Goal: Task Accomplishment & Management: Manage account settings

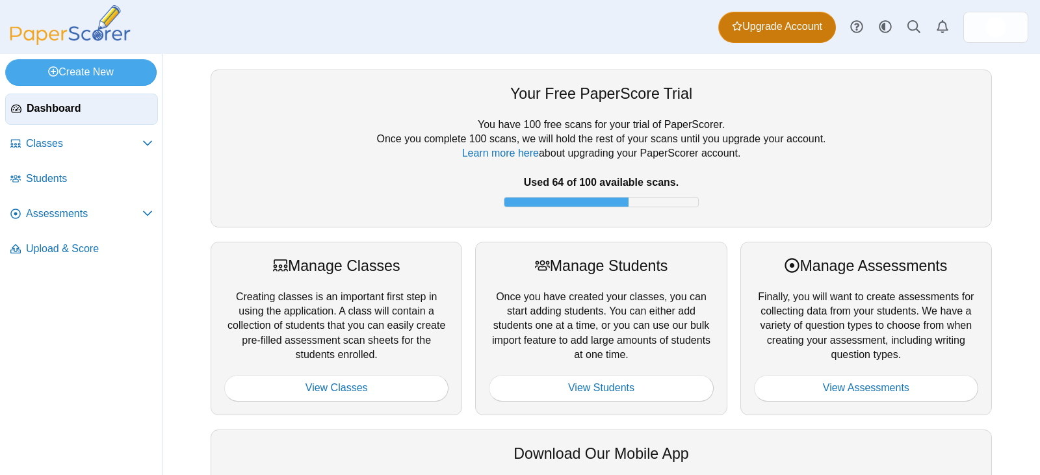
click at [778, 31] on span "Upgrade Account" at bounding box center [777, 26] width 90 height 14
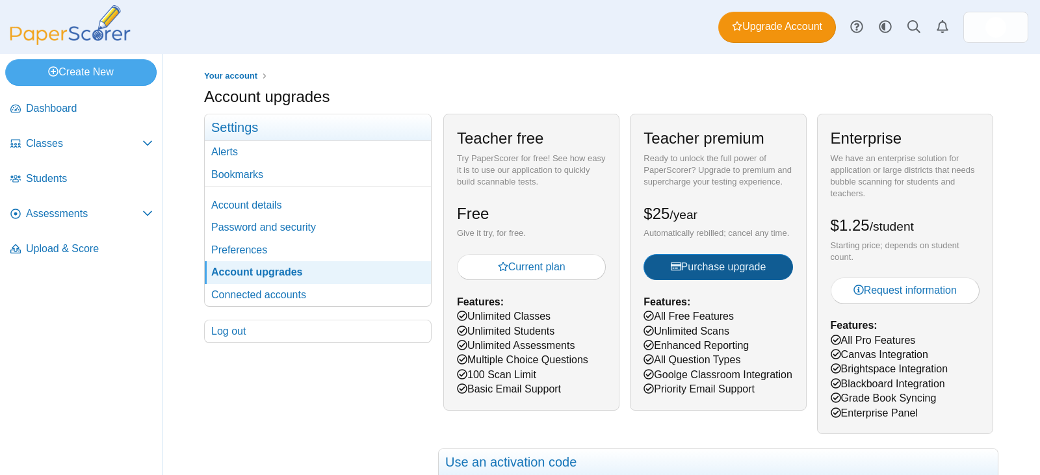
click at [691, 268] on span "Purchase upgrade" at bounding box center [719, 266] width 96 height 11
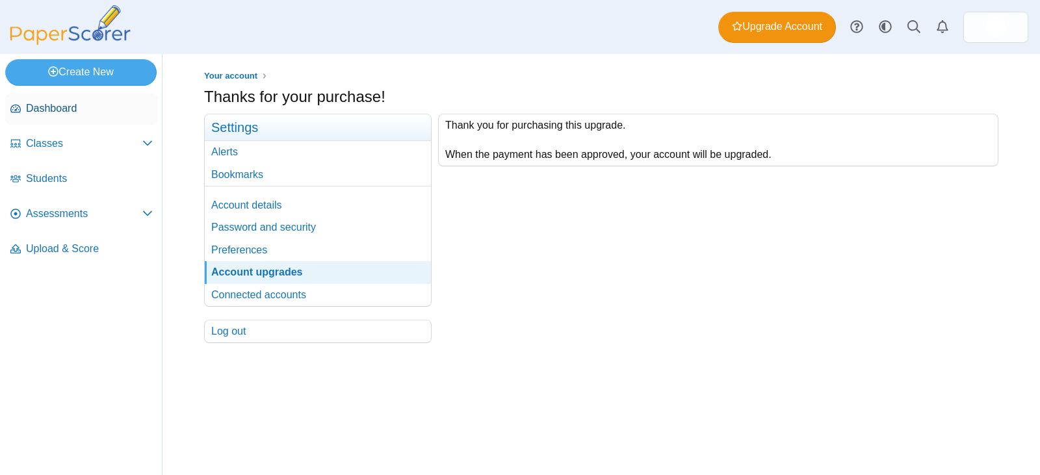
click at [66, 107] on span "Dashboard" at bounding box center [89, 108] width 127 height 14
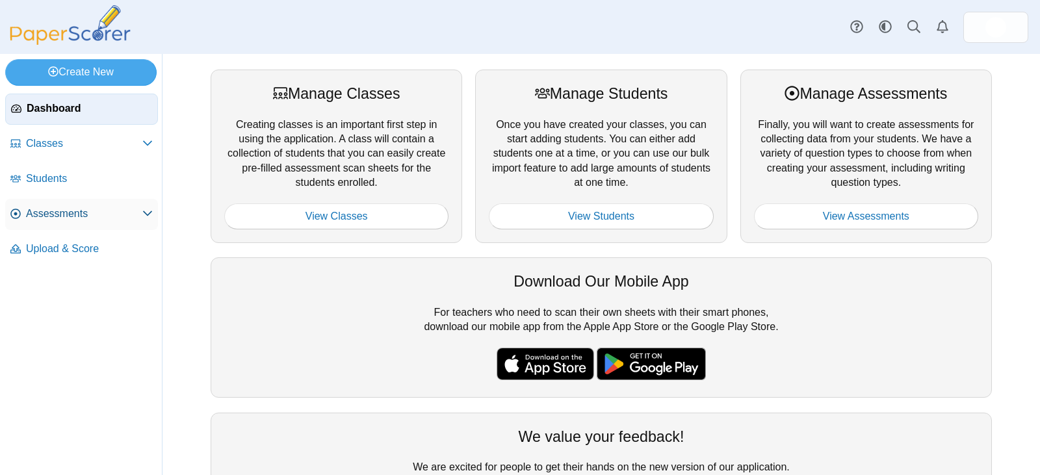
click at [58, 221] on link "Assessments" at bounding box center [81, 214] width 153 height 31
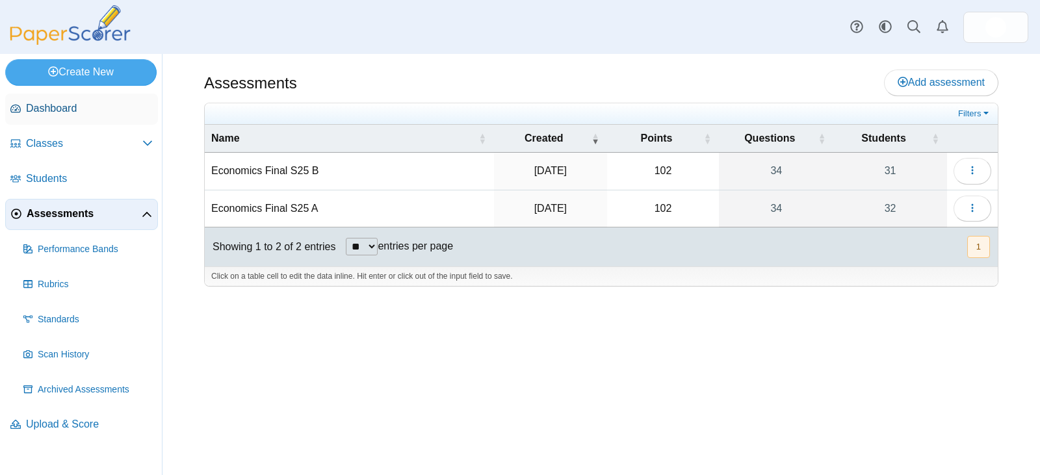
click at [70, 111] on span "Dashboard" at bounding box center [89, 108] width 127 height 14
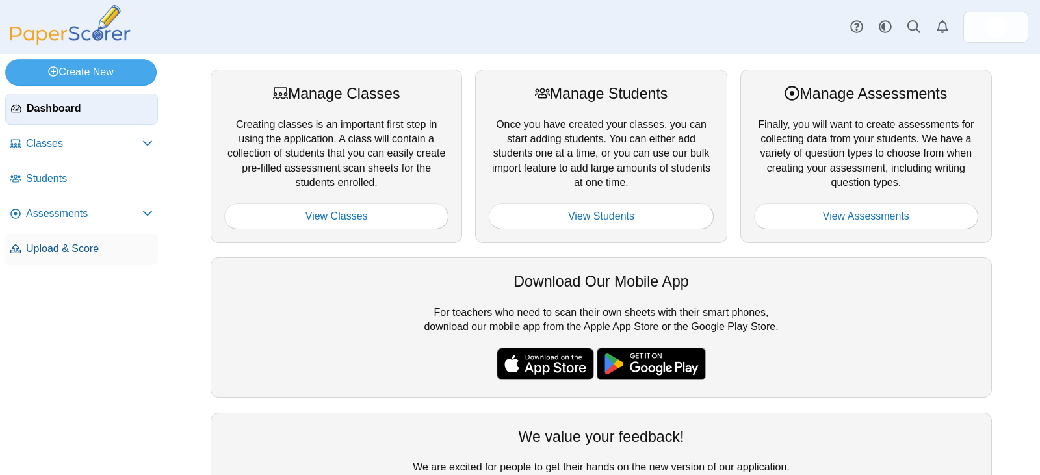
click at [64, 250] on span "Upload & Score" at bounding box center [89, 249] width 127 height 14
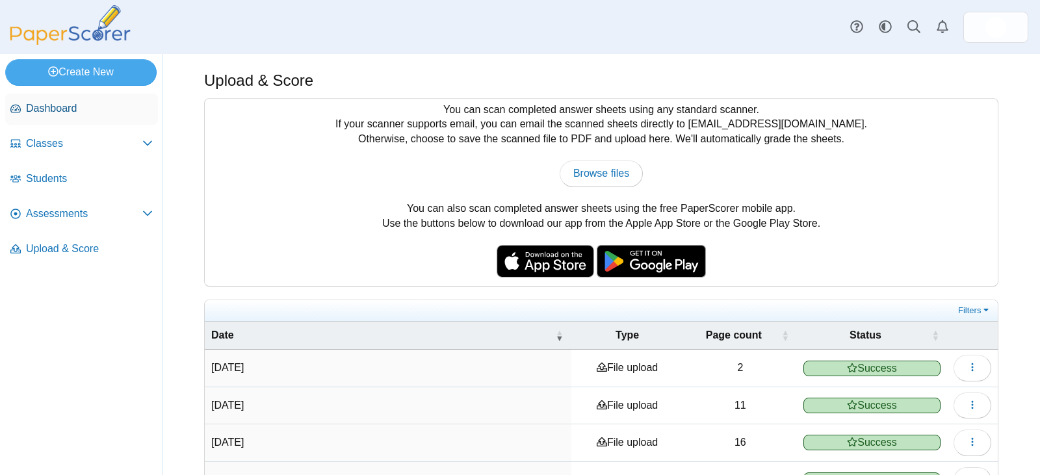
click at [53, 109] on span "Dashboard" at bounding box center [89, 108] width 127 height 14
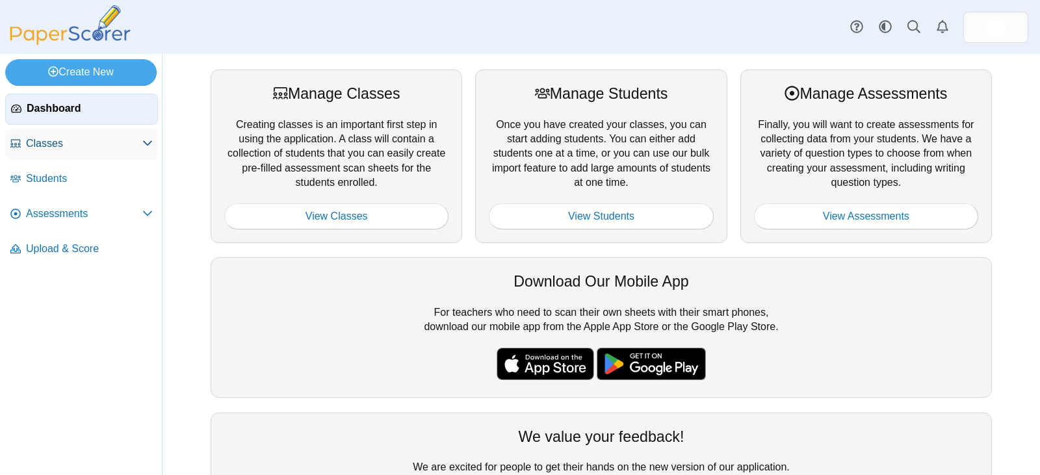
click at [37, 140] on span "Classes" at bounding box center [84, 143] width 116 height 14
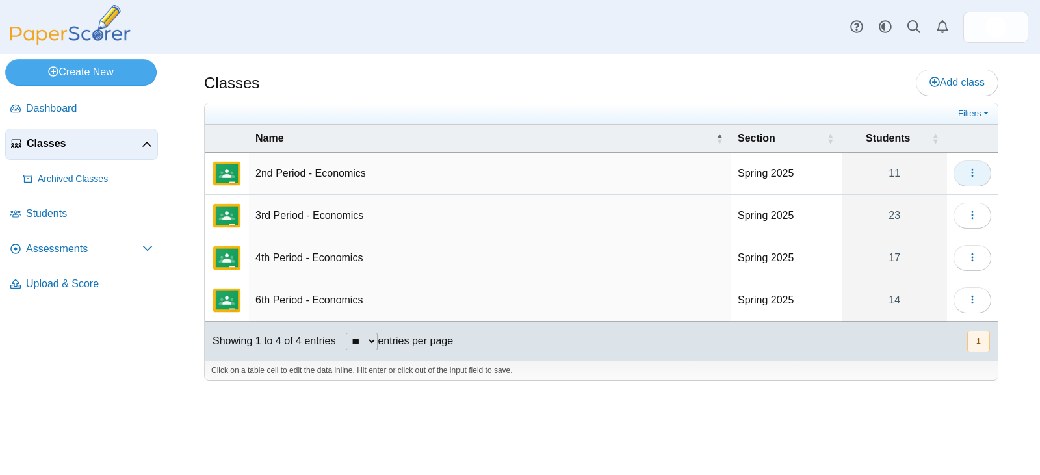
click at [966, 172] on button "button" at bounding box center [972, 173] width 38 height 26
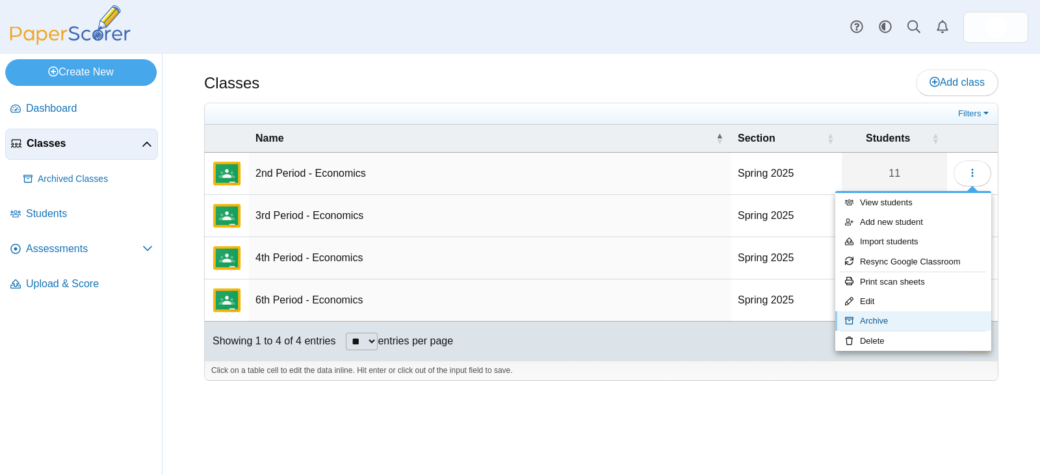
click at [913, 321] on link "Archive" at bounding box center [913, 320] width 156 height 19
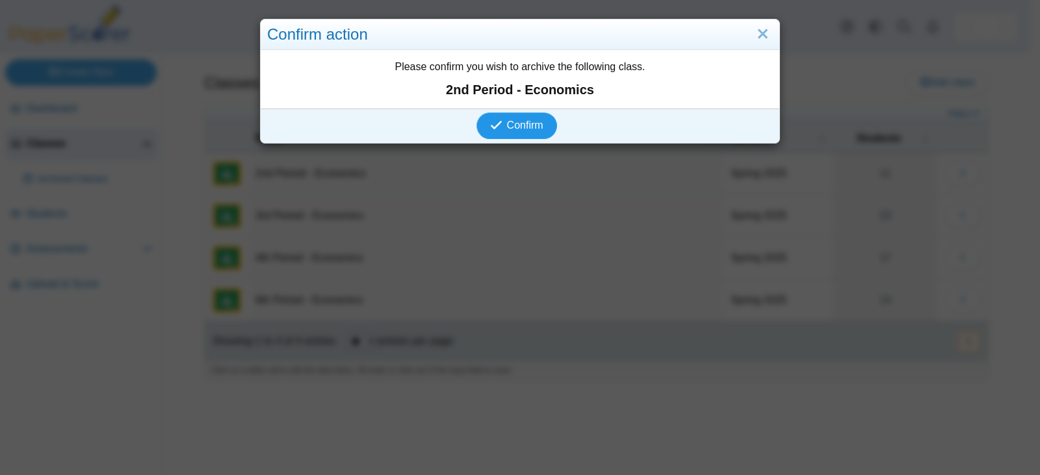
click at [507, 127] on span "Confirm" at bounding box center [525, 125] width 36 height 11
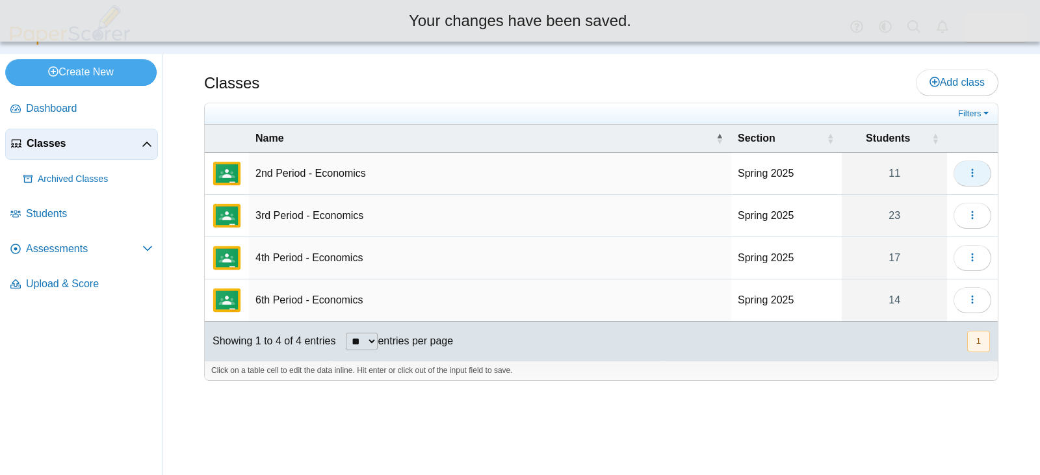
click at [975, 171] on icon "button" at bounding box center [972, 173] width 10 height 10
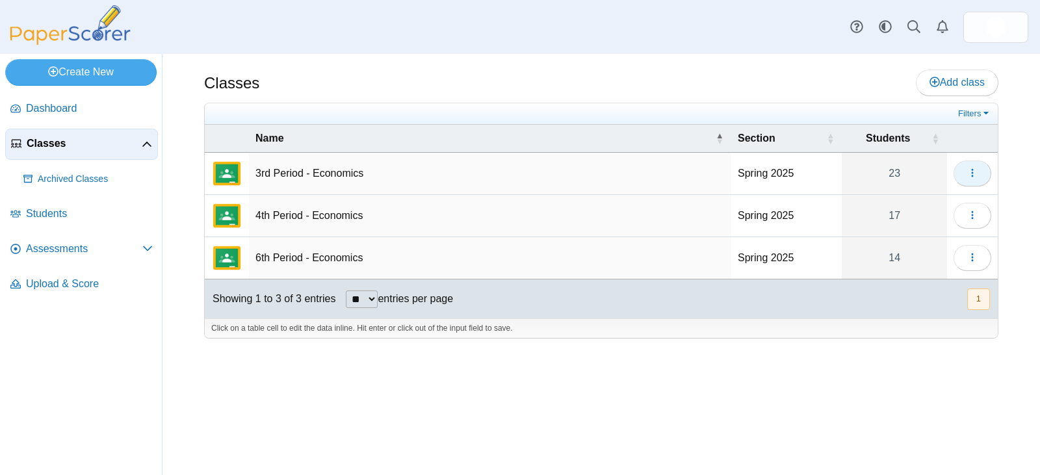
click at [970, 169] on icon "button" at bounding box center [972, 173] width 10 height 10
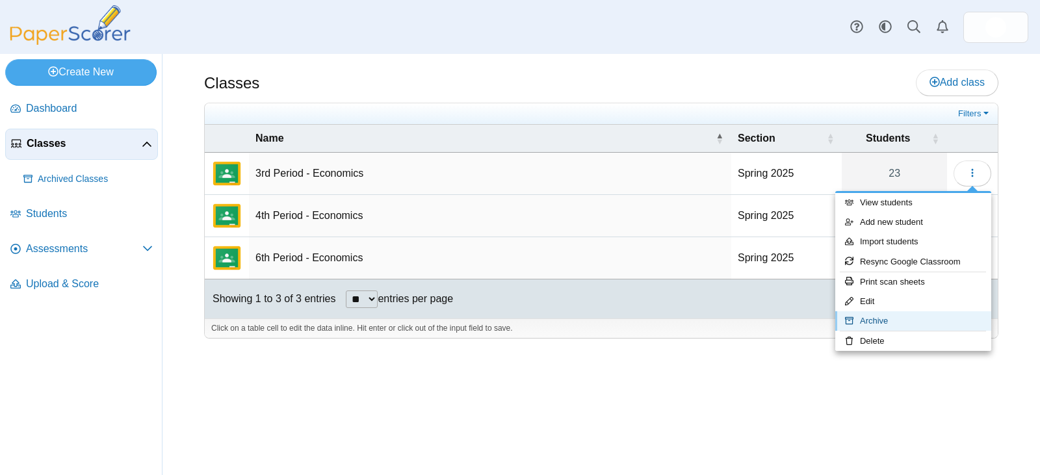
click at [888, 319] on link "Archive" at bounding box center [913, 320] width 156 height 19
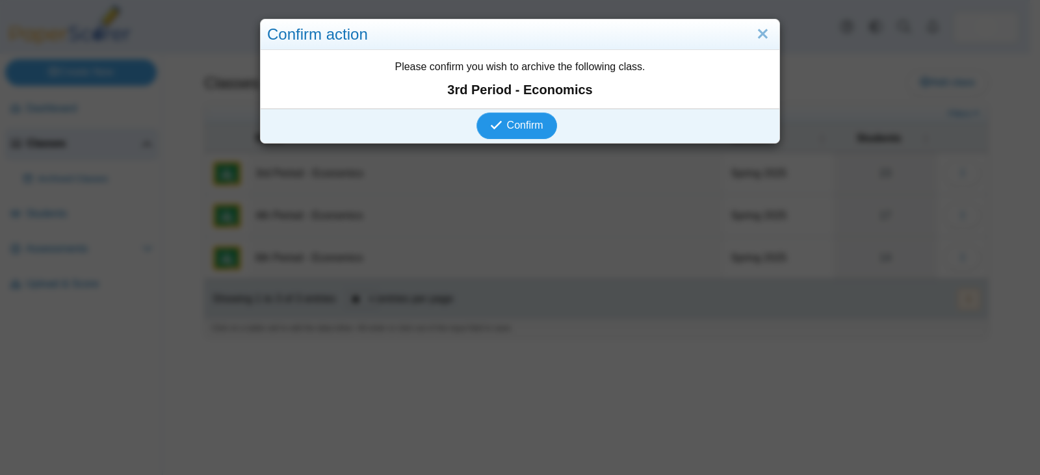
click at [514, 130] on span "Confirm" at bounding box center [525, 125] width 36 height 11
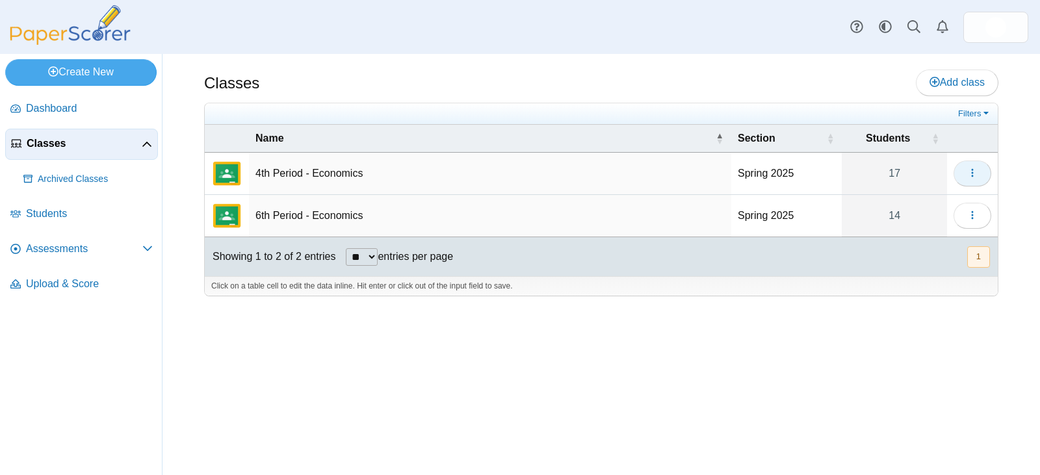
click at [967, 175] on icon "button" at bounding box center [972, 173] width 10 height 10
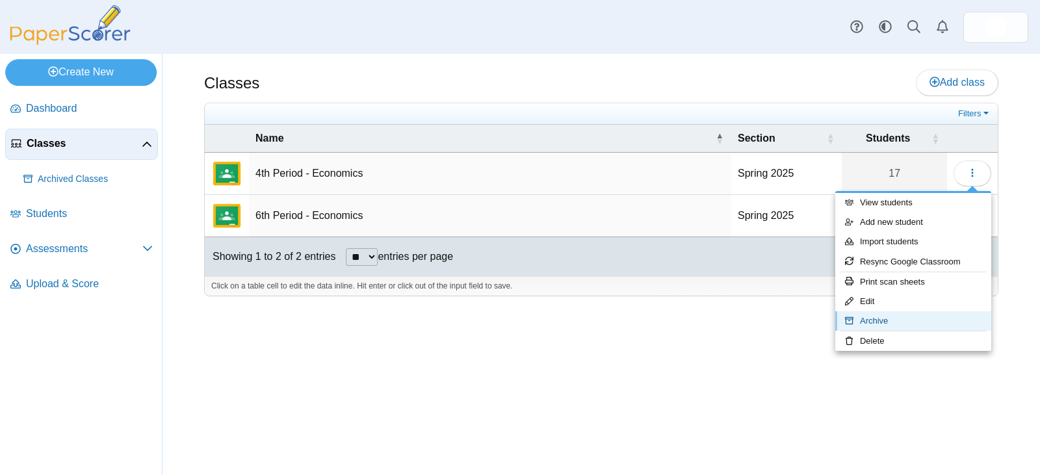
click at [882, 320] on link "Archive" at bounding box center [913, 320] width 156 height 19
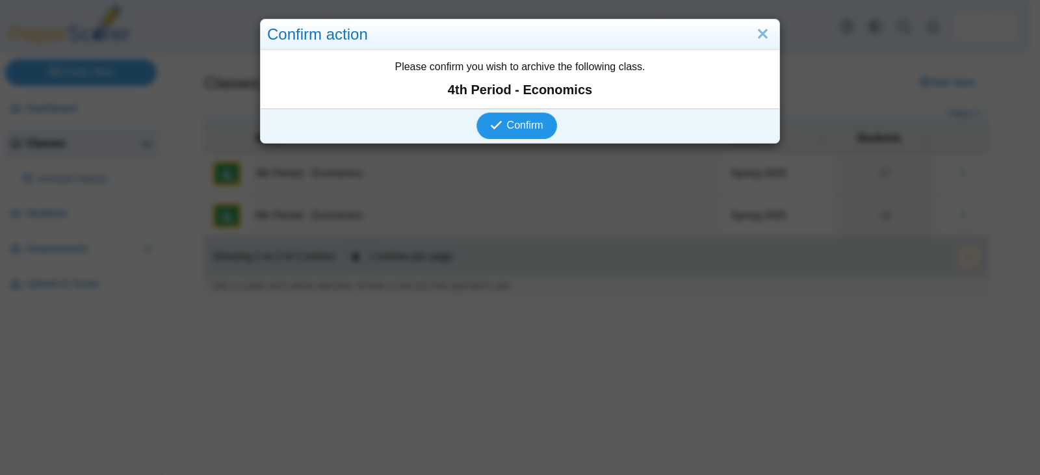
click at [515, 129] on span "Confirm" at bounding box center [525, 125] width 36 height 11
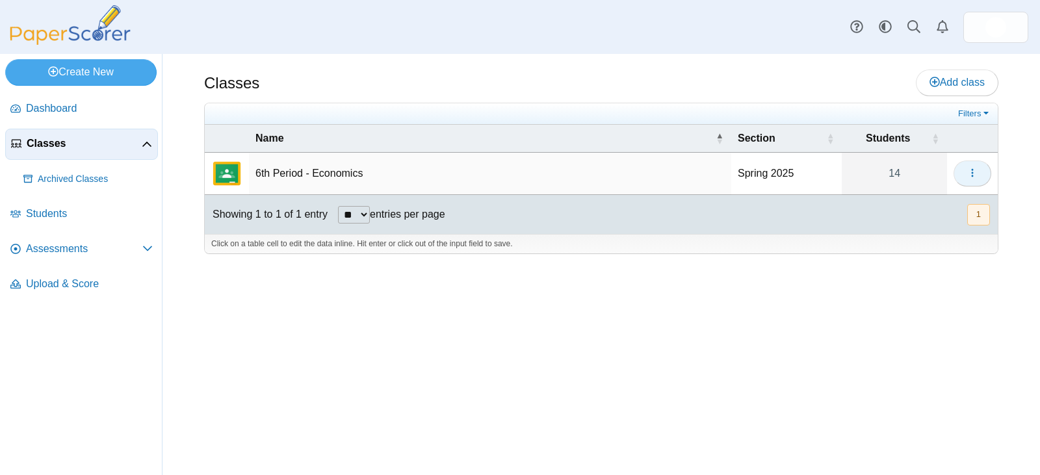
click at [975, 177] on icon "button" at bounding box center [972, 173] width 10 height 10
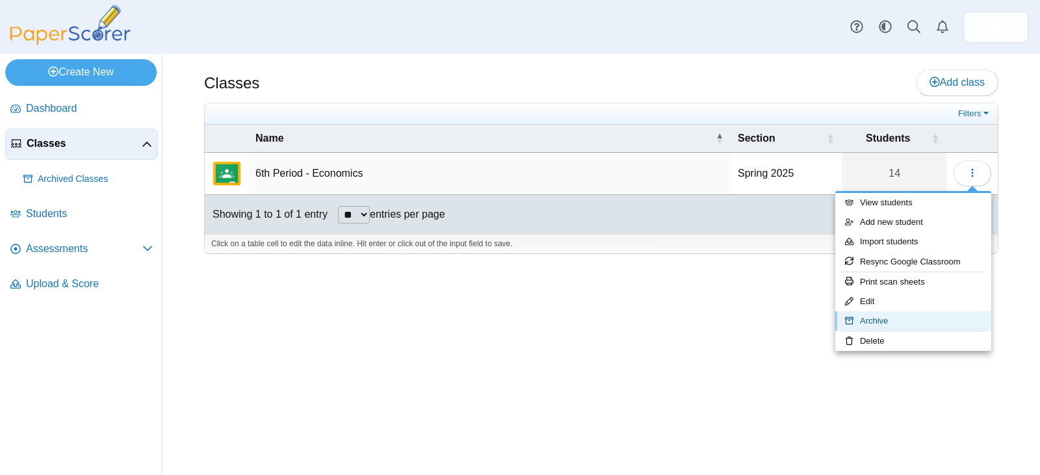
click at [883, 320] on link "Archive" at bounding box center [913, 320] width 156 height 19
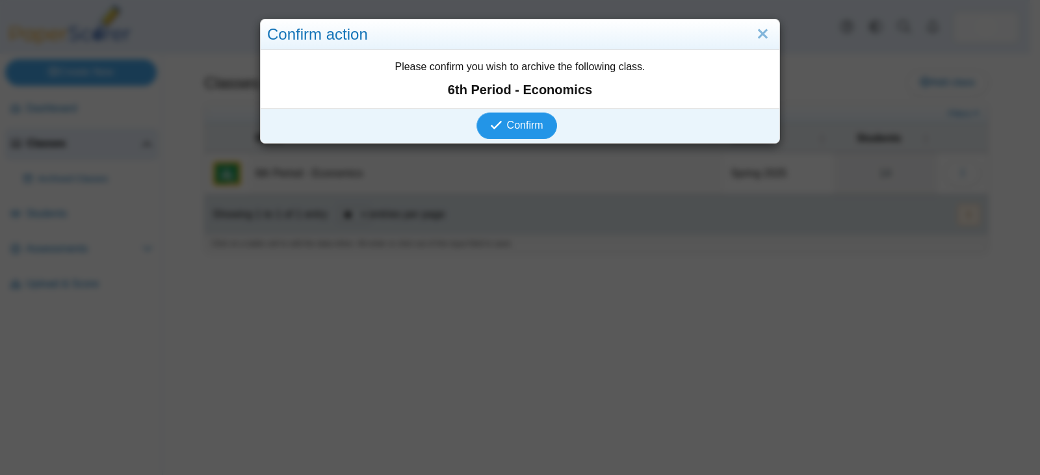
click at [522, 121] on span "Confirm" at bounding box center [525, 125] width 36 height 11
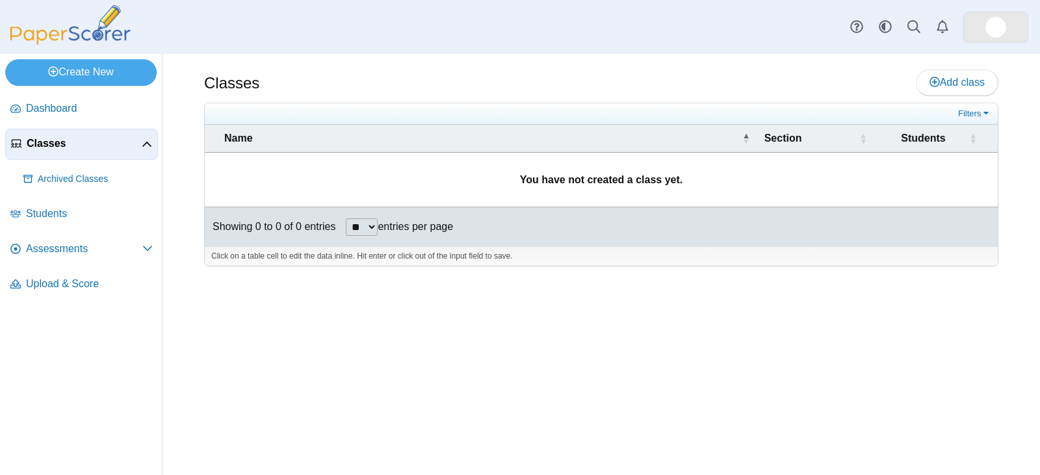
click at [992, 23] on img at bounding box center [995, 27] width 21 height 21
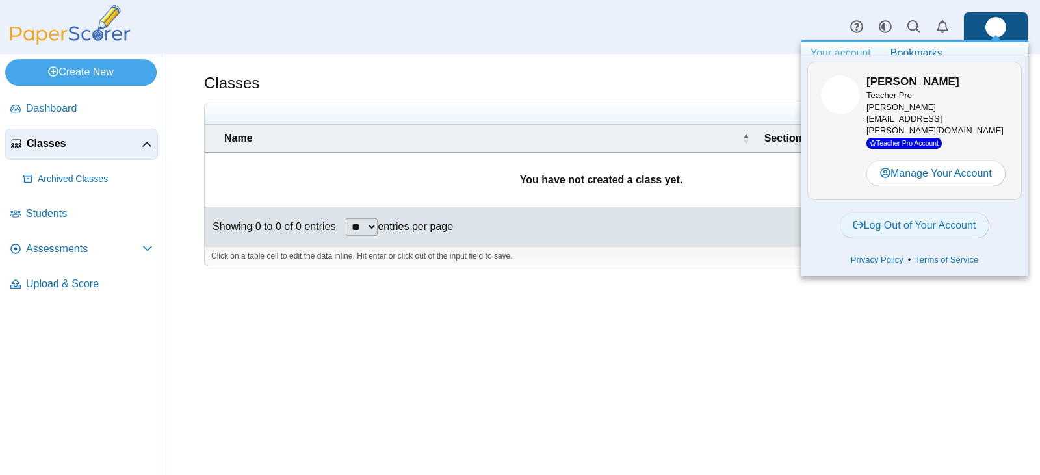
click at [907, 214] on link "Log Out of Your Account" at bounding box center [914, 225] width 150 height 26
